Goal: Transaction & Acquisition: Purchase product/service

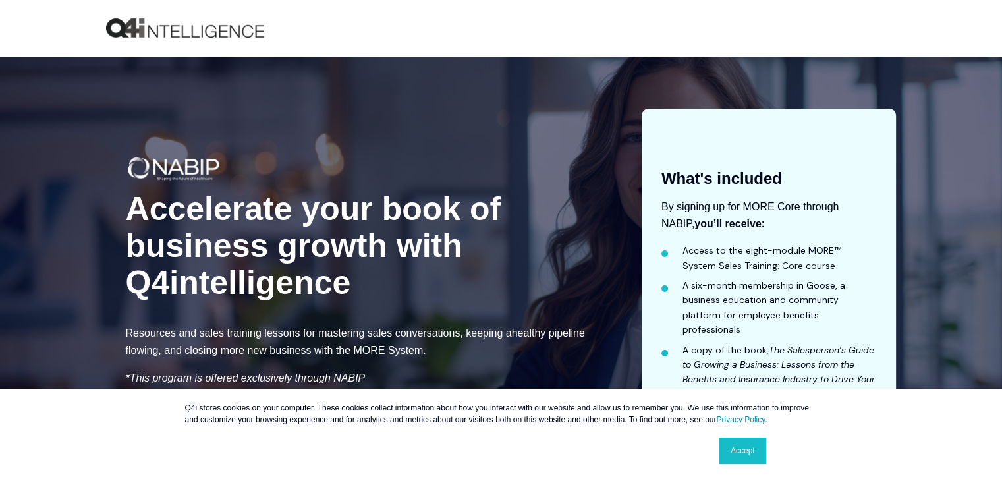
click at [728, 455] on link "Accept" at bounding box center [743, 451] width 47 height 26
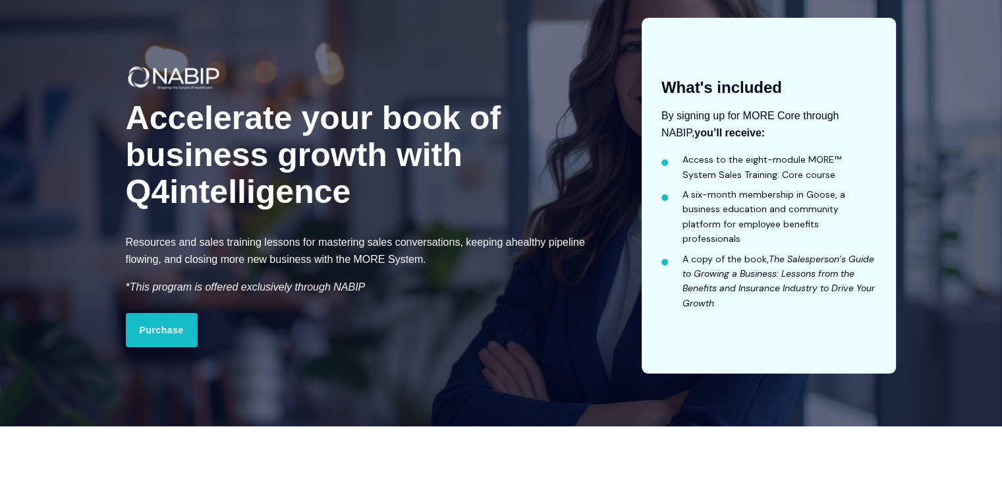
scroll to position [198, 0]
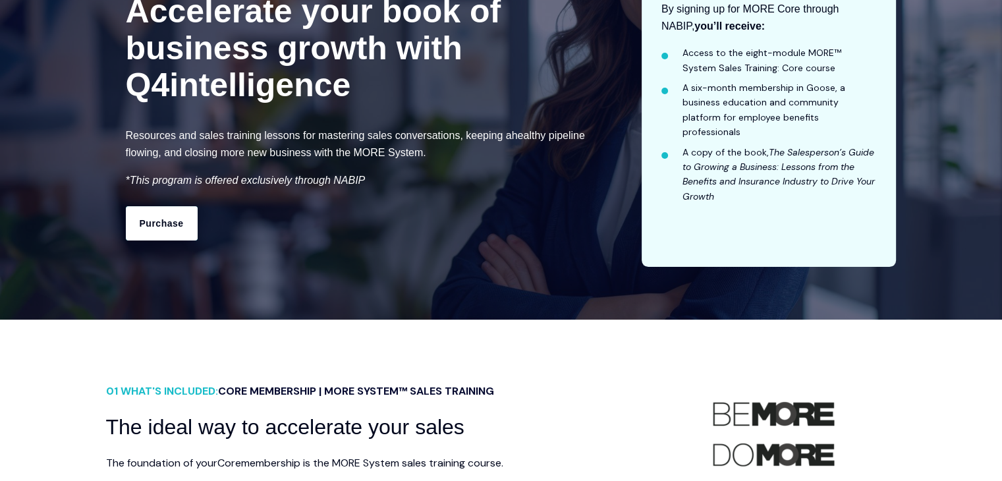
click at [177, 219] on link "Purchase" at bounding box center [162, 223] width 72 height 34
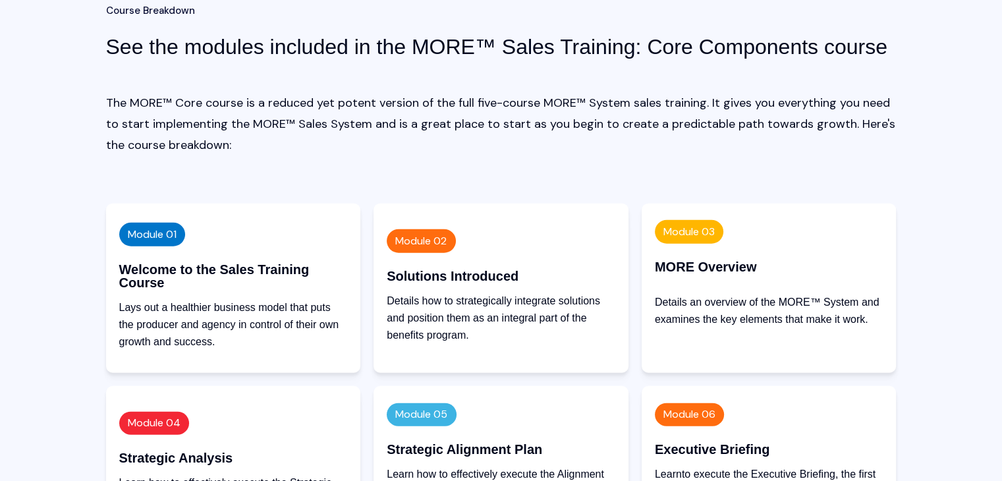
scroll to position [2590, 0]
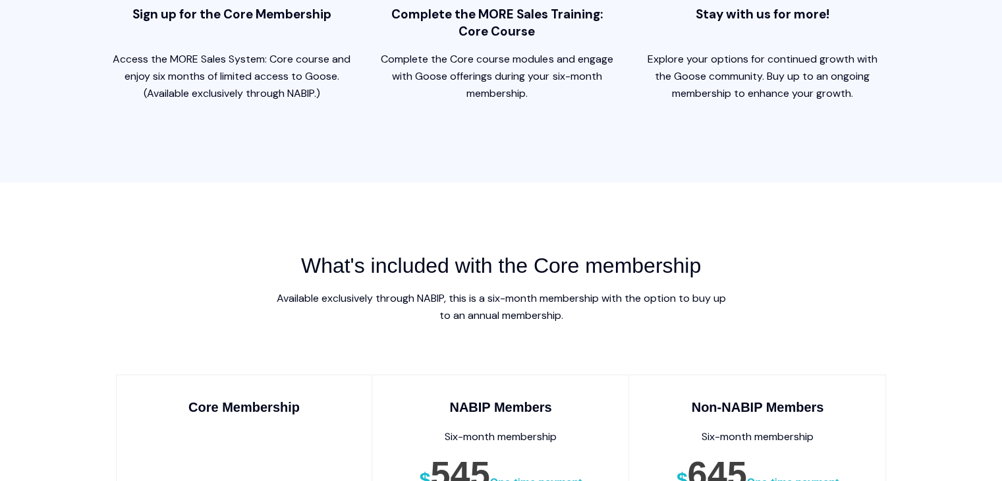
scroll to position [2129, 0]
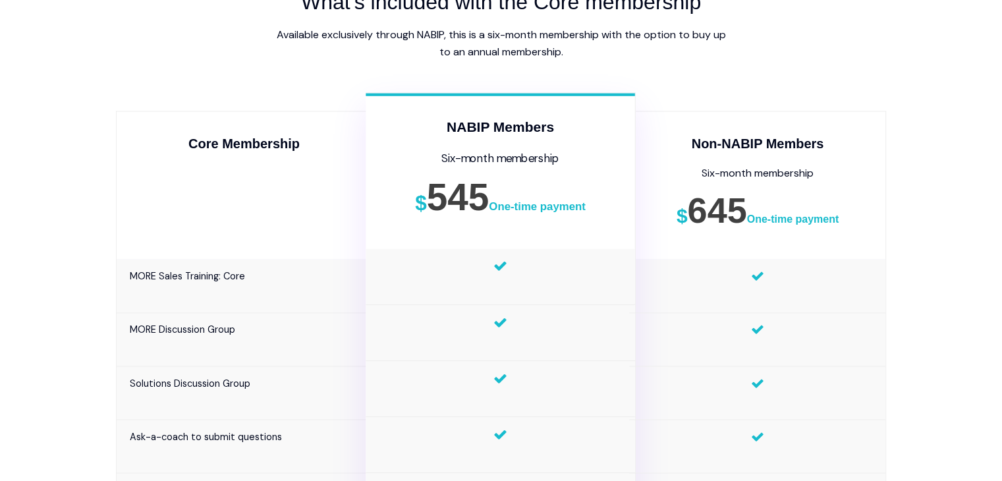
click at [474, 146] on div "NABIP Members Six-month membership $ 545 One-time payment" at bounding box center [500, 171] width 269 height 156
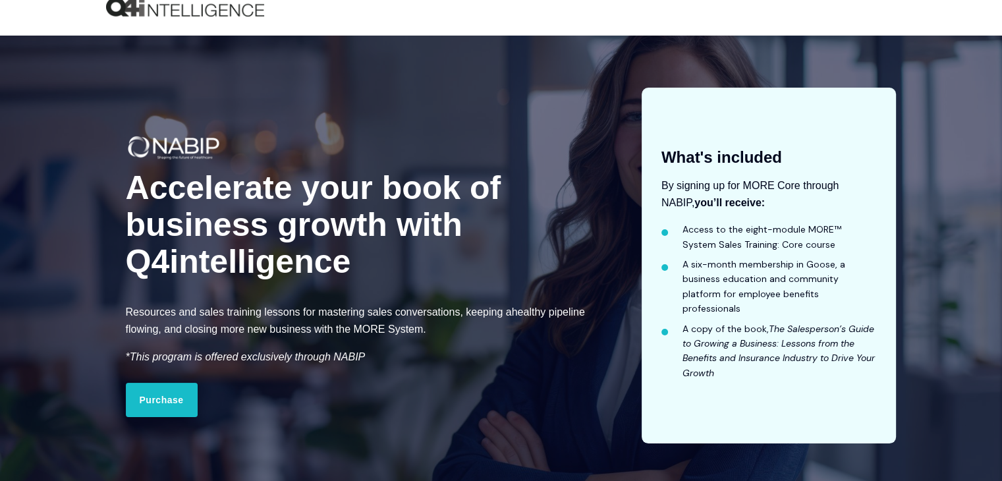
scroll to position [0, 0]
